Goal: Task Accomplishment & Management: Use online tool/utility

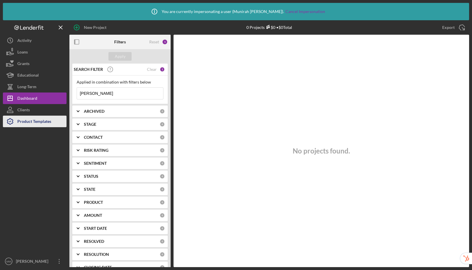
click at [33, 123] on div "Product Templates" at bounding box center [34, 122] width 34 height 13
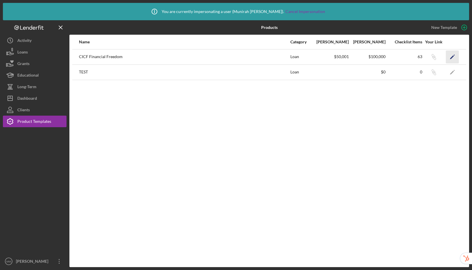
click at [453, 56] on polygon "button" at bounding box center [452, 57] width 4 height 4
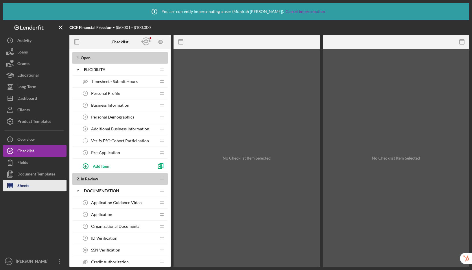
click at [30, 182] on button "Sheets" at bounding box center [35, 186] width 64 height 12
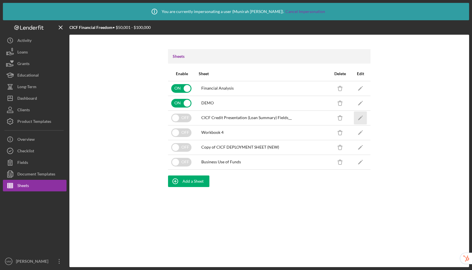
click at [363, 118] on icon "Icon/Edit" at bounding box center [360, 117] width 13 height 13
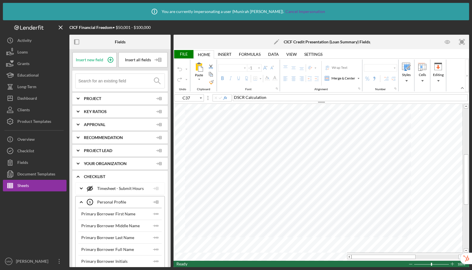
type input "Arial"
type input "9"
type input "A1"
type input "Calibri"
type input "11"
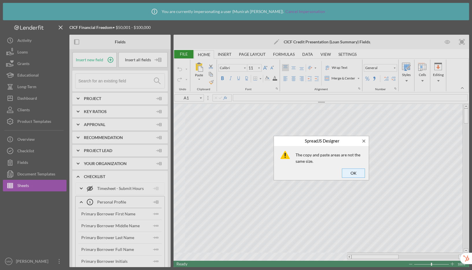
click at [349, 172] on span "OK" at bounding box center [353, 173] width 19 height 8
click at [358, 173] on span "OK" at bounding box center [353, 173] width 19 height 8
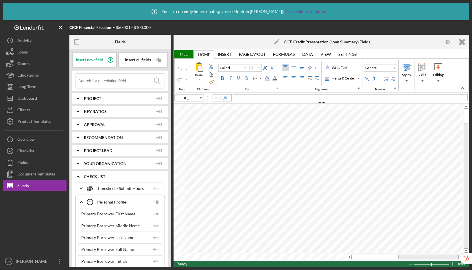
type input "A1"
type input "Arial"
type input "10"
type input "Calibri"
type input "11"
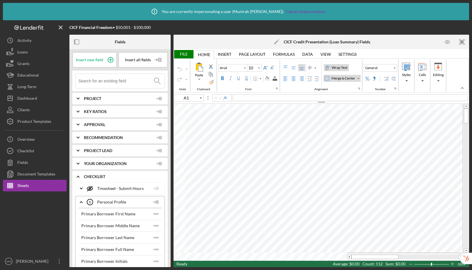
type input "I13"
type input "Arial"
type input "10"
type input "A2"
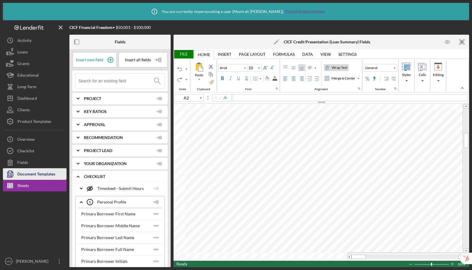
click at [27, 177] on div "Document Templates" at bounding box center [36, 174] width 38 height 13
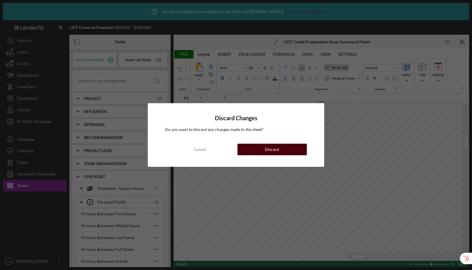
click at [266, 150] on div "Discard" at bounding box center [272, 150] width 14 height 12
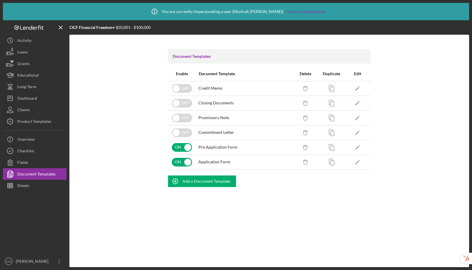
click at [419, 94] on div "Document Templates Enable Document Template Delete Duplicate Edit OFF Credit Me…" at bounding box center [269, 151] width 400 height 233
